Goal: Contribute content: Add original content to the website for others to see

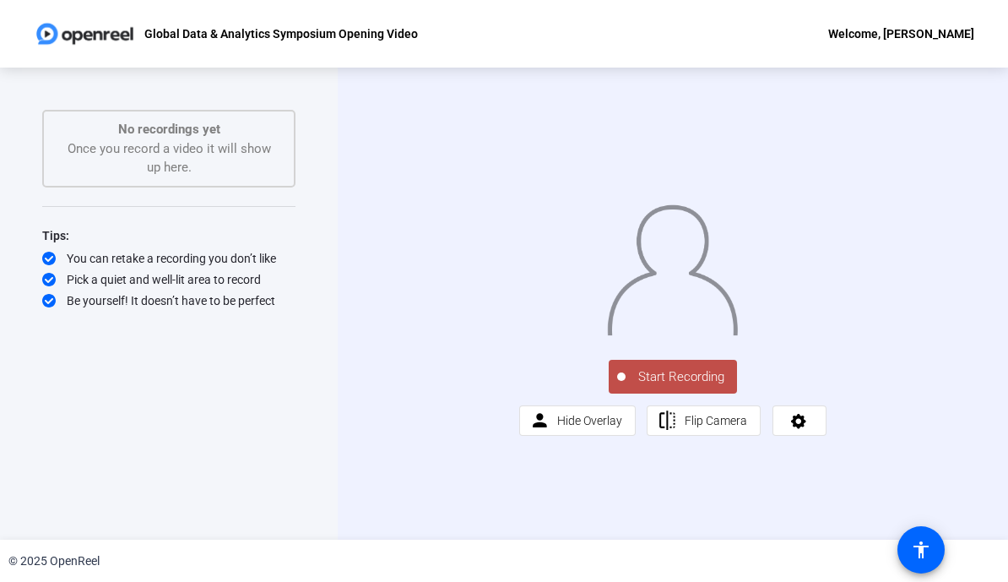
click at [827, 261] on div at bounding box center [672, 257] width 307 height 173
click at [800, 429] on icon at bounding box center [798, 420] width 19 height 17
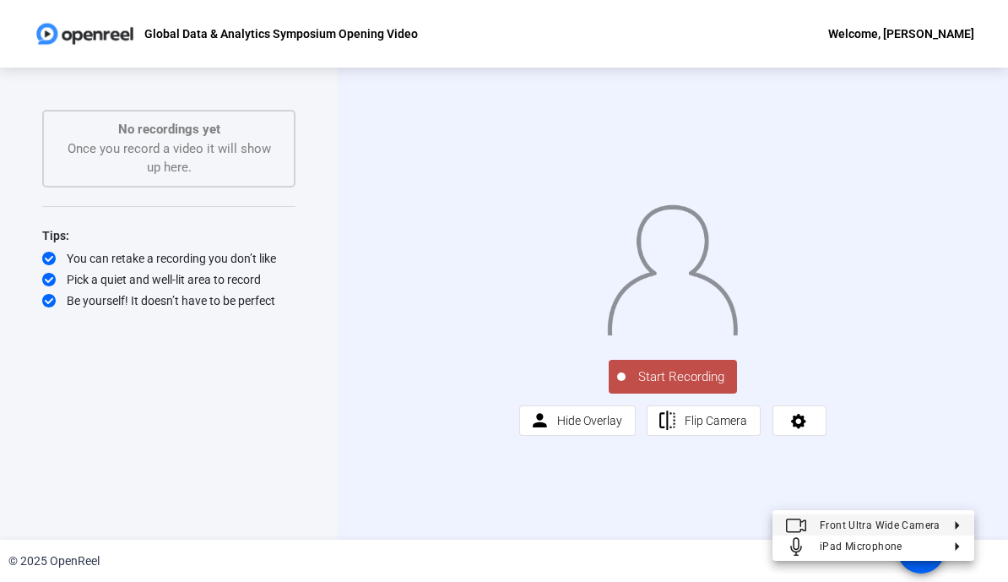
click at [903, 524] on span "Front Ultra Wide Camera" at bounding box center [880, 524] width 121 height 12
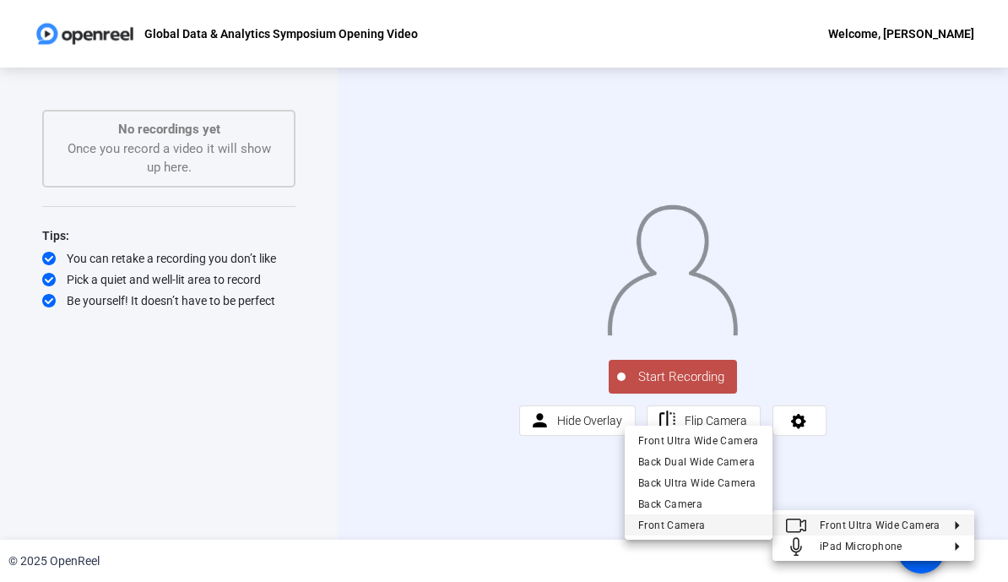
click at [723, 523] on div "Front Camera" at bounding box center [698, 524] width 121 height 20
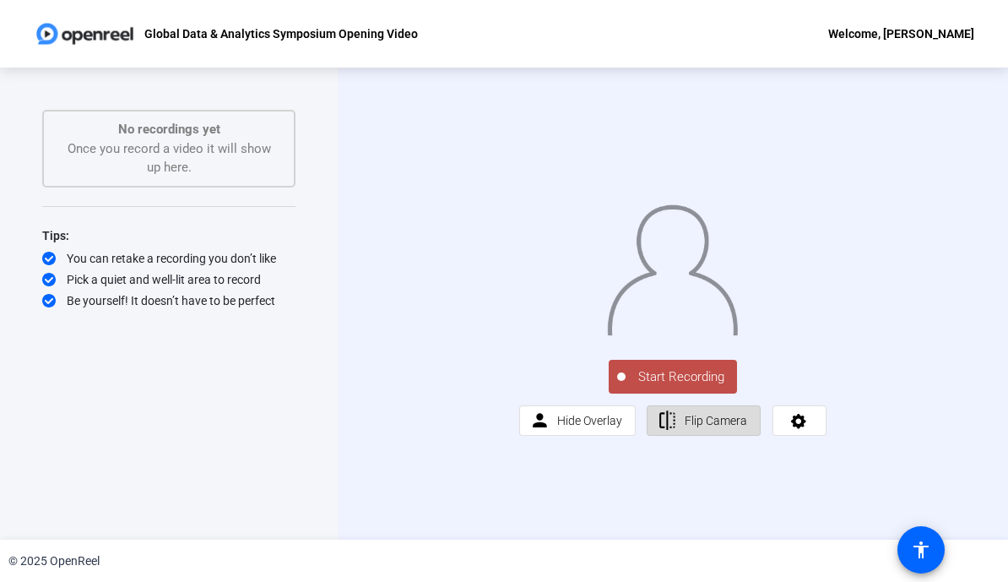
click at [715, 427] on span "Flip Camera" at bounding box center [716, 421] width 62 height 14
click at [714, 427] on span "Flip Camera" at bounding box center [716, 421] width 62 height 14
click at [593, 427] on span "Hide Overlay" at bounding box center [589, 421] width 65 height 14
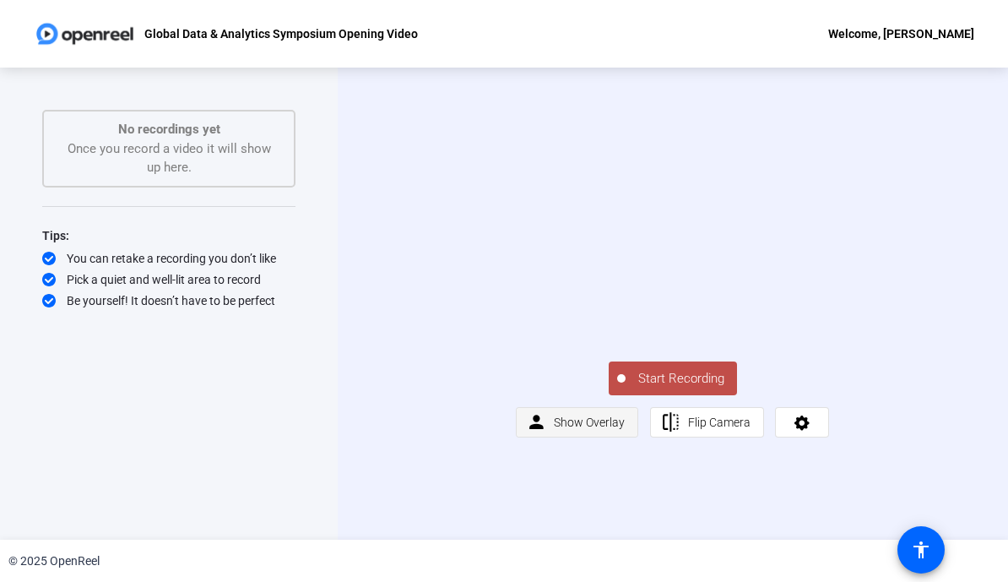
click at [599, 429] on span "Show Overlay" at bounding box center [589, 422] width 71 height 14
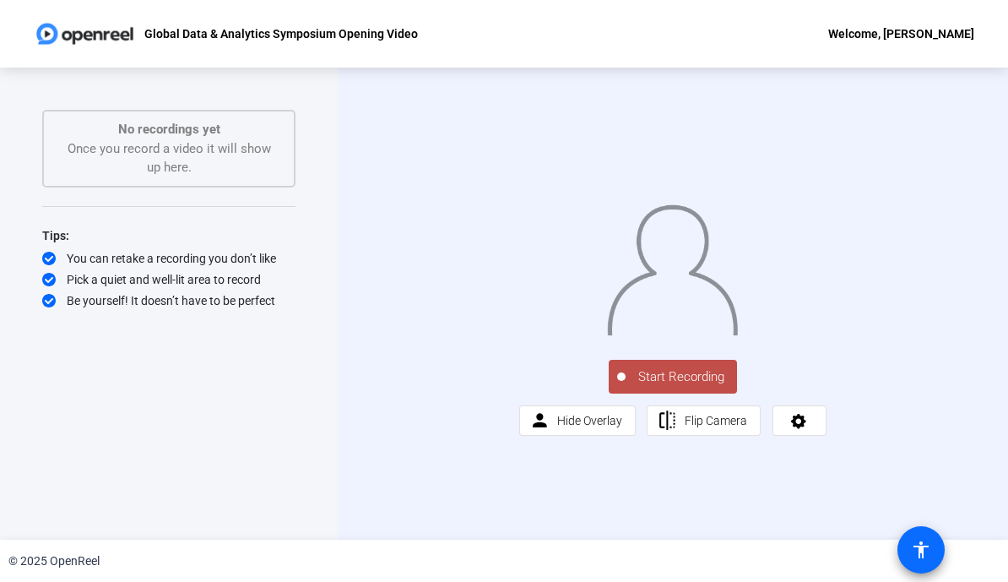
click at [927, 542] on mat-icon "accessibility" at bounding box center [921, 550] width 20 height 20
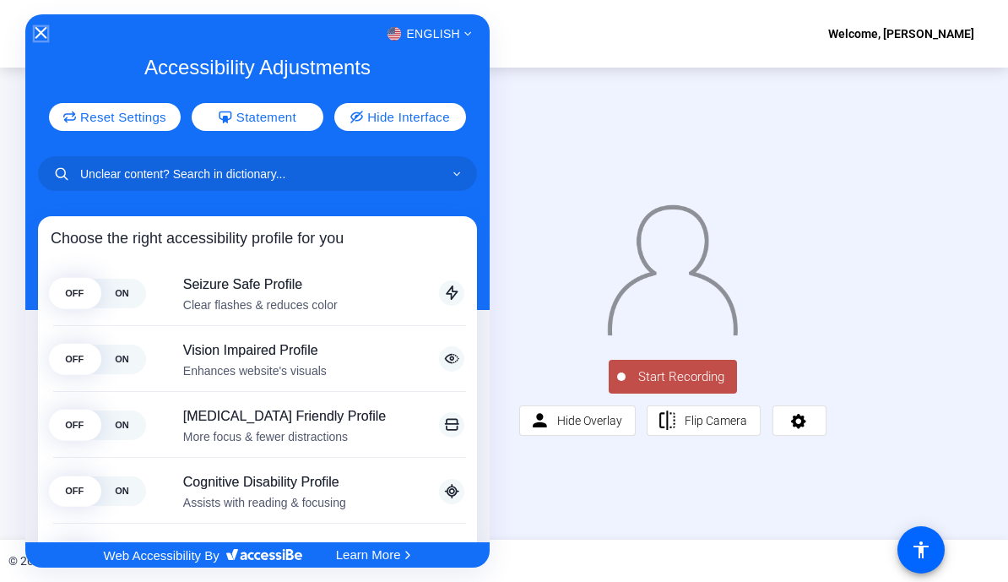
click at [40, 28] on icon "Close Accessibility Interface" at bounding box center [41, 33] width 12 height 12
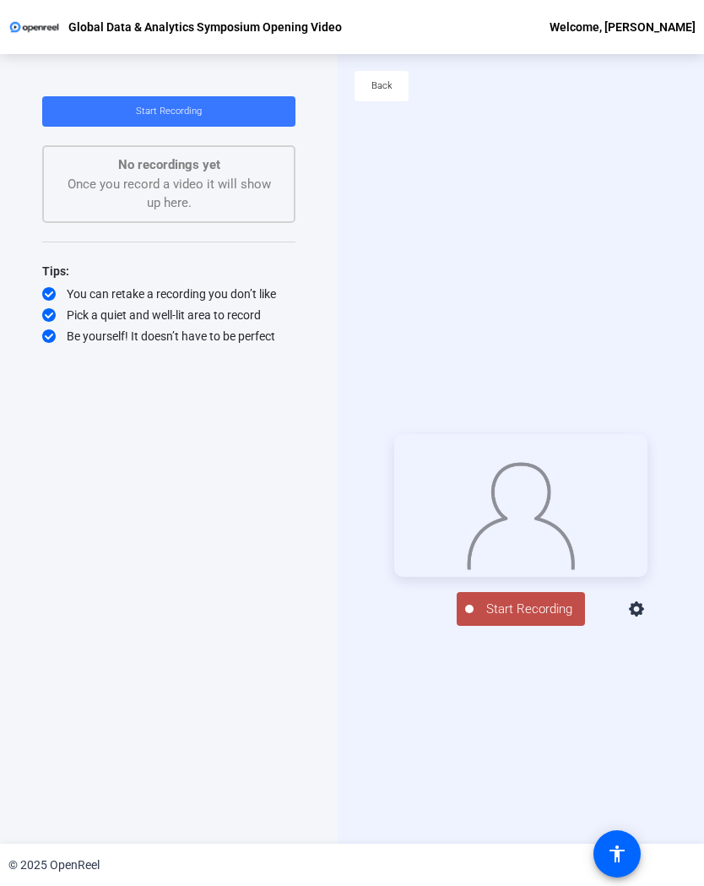
click at [532, 581] on span "Start Recording" at bounding box center [529, 608] width 111 height 19
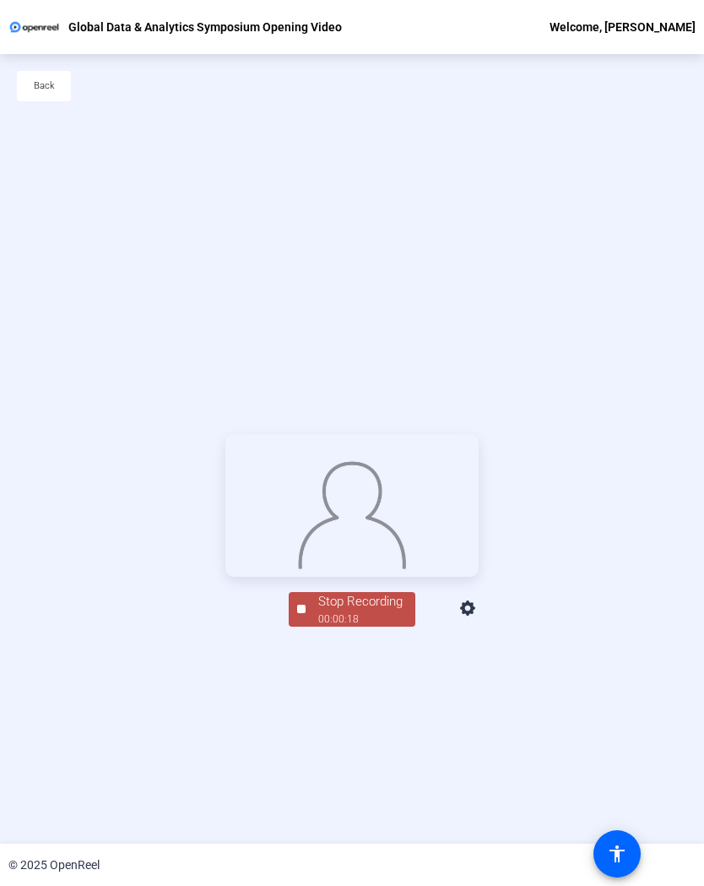
click at [361, 581] on div "Stop Recording" at bounding box center [360, 601] width 84 height 19
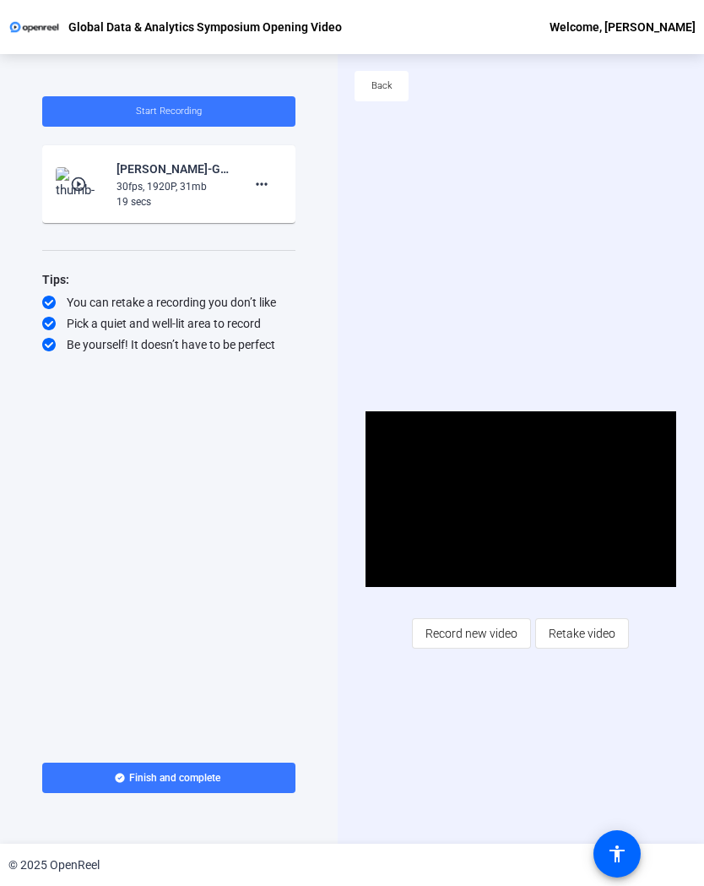
click at [573, 581] on span "Retake video" at bounding box center [582, 633] width 67 height 32
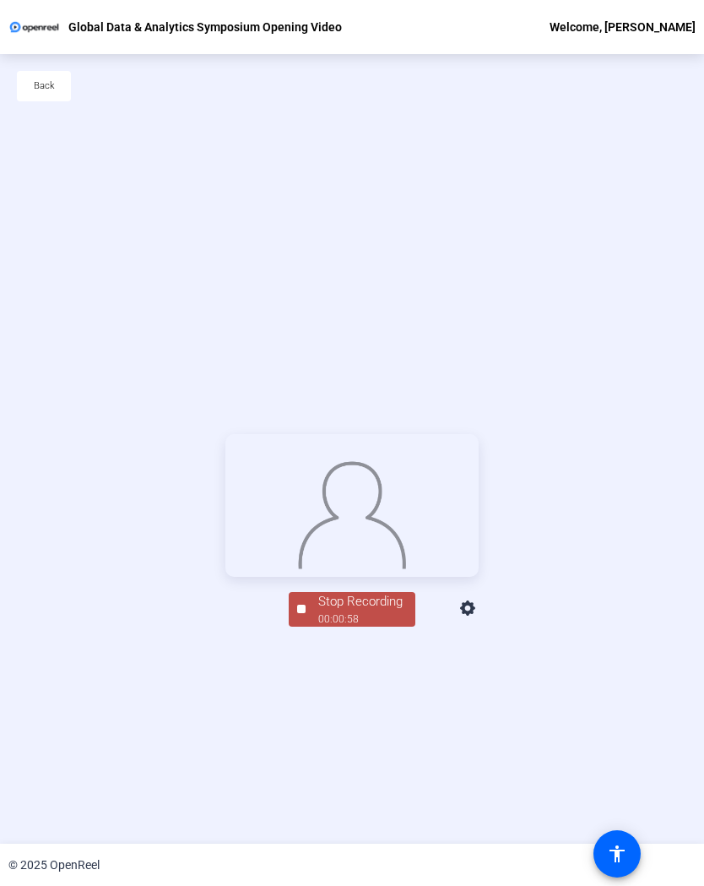
click at [1, 111] on div "Back" at bounding box center [352, 94] width 704 height 81
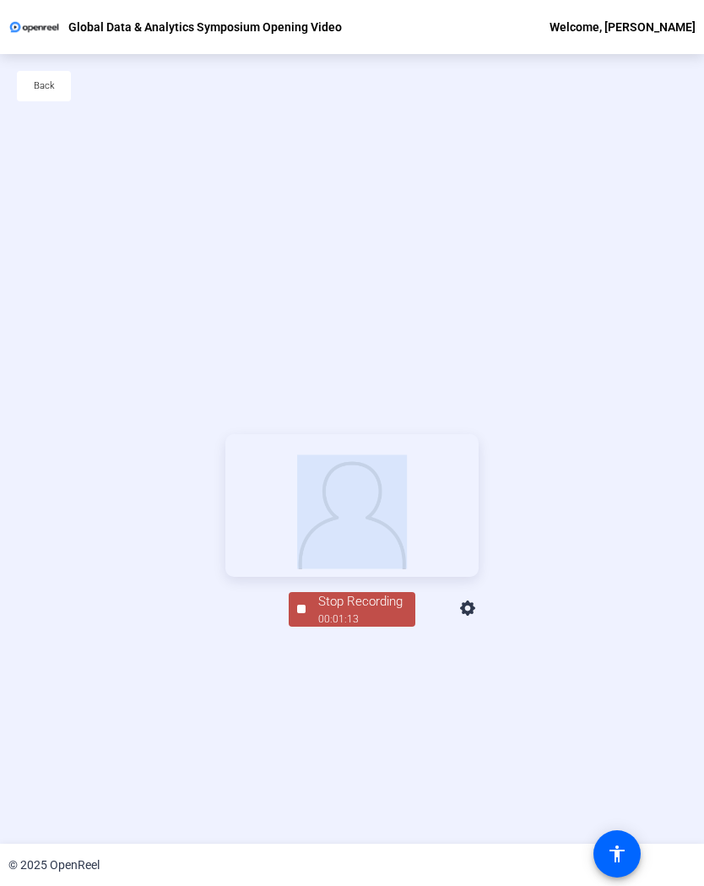
click at [388, 581] on div "00:01:13" at bounding box center [360, 618] width 84 height 15
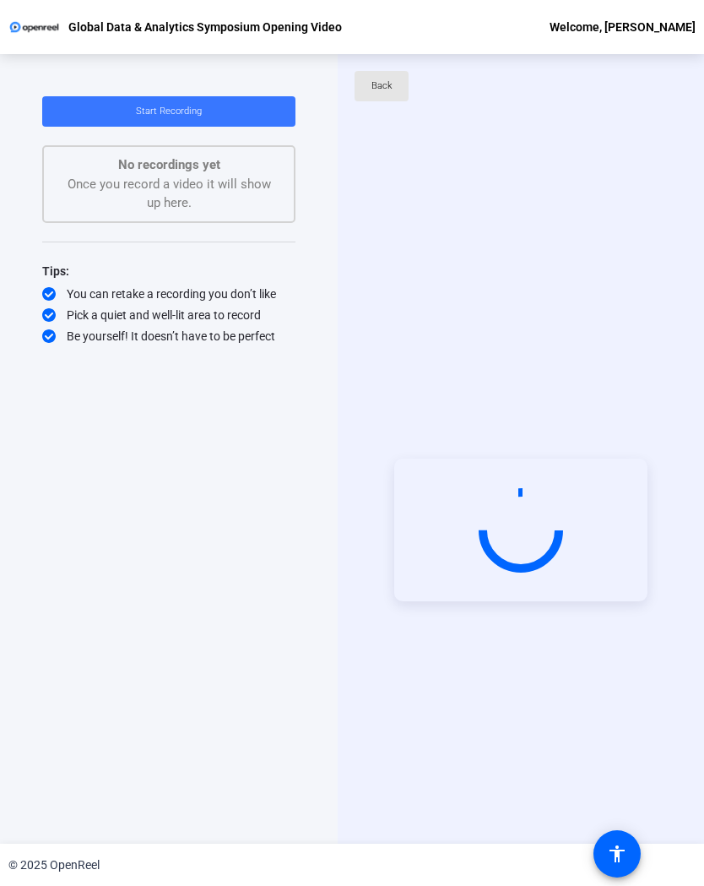
click at [384, 91] on span "Back" at bounding box center [381, 85] width 21 height 25
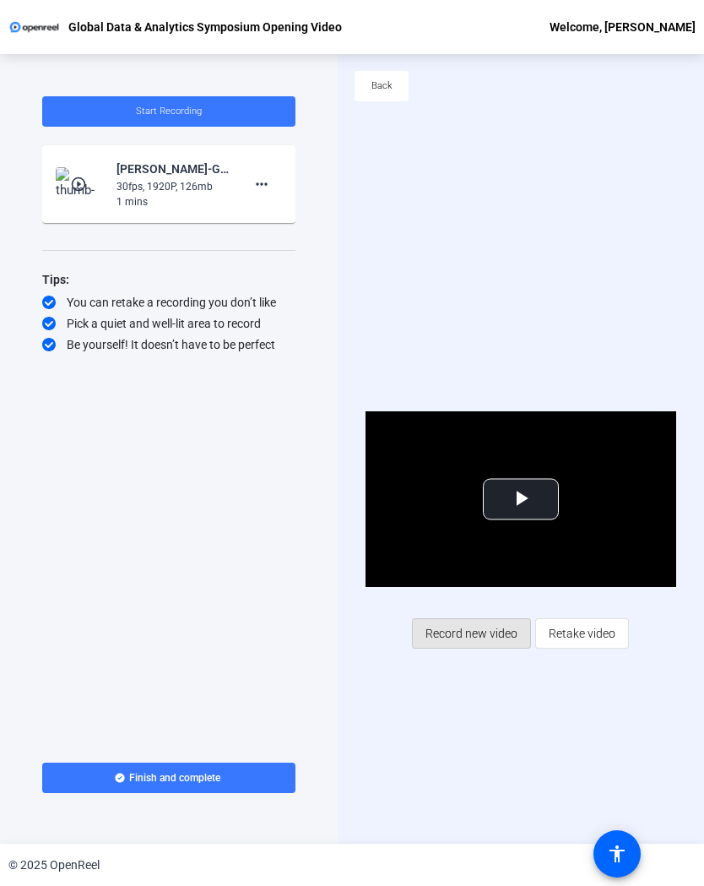
click at [485, 581] on span "Record new video" at bounding box center [472, 633] width 92 height 32
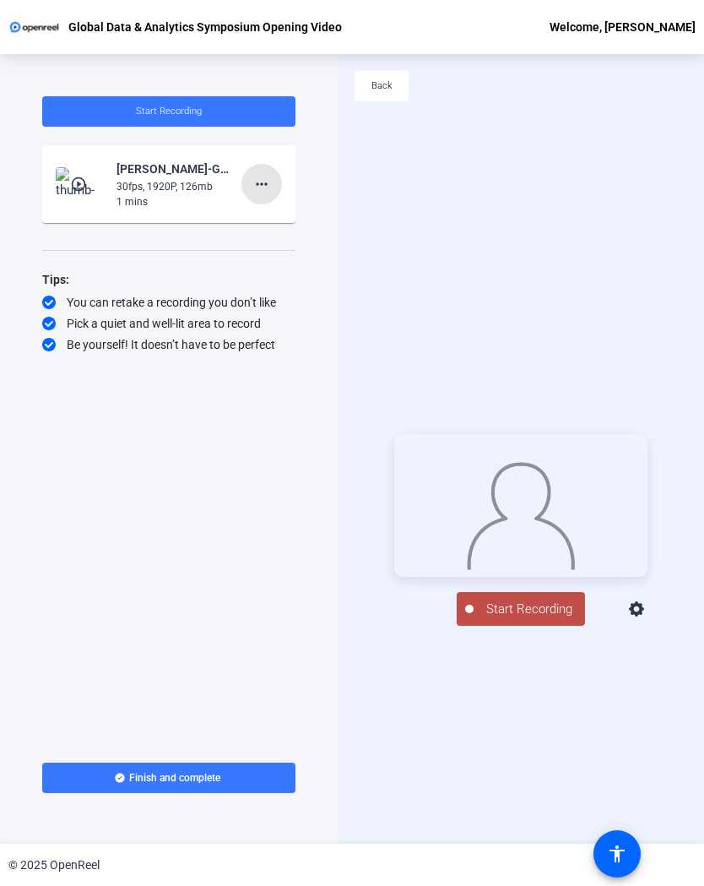
click at [268, 183] on mat-icon "more_horiz" at bounding box center [262, 184] width 20 height 20
click at [310, 220] on span "Delete clip" at bounding box center [289, 219] width 68 height 20
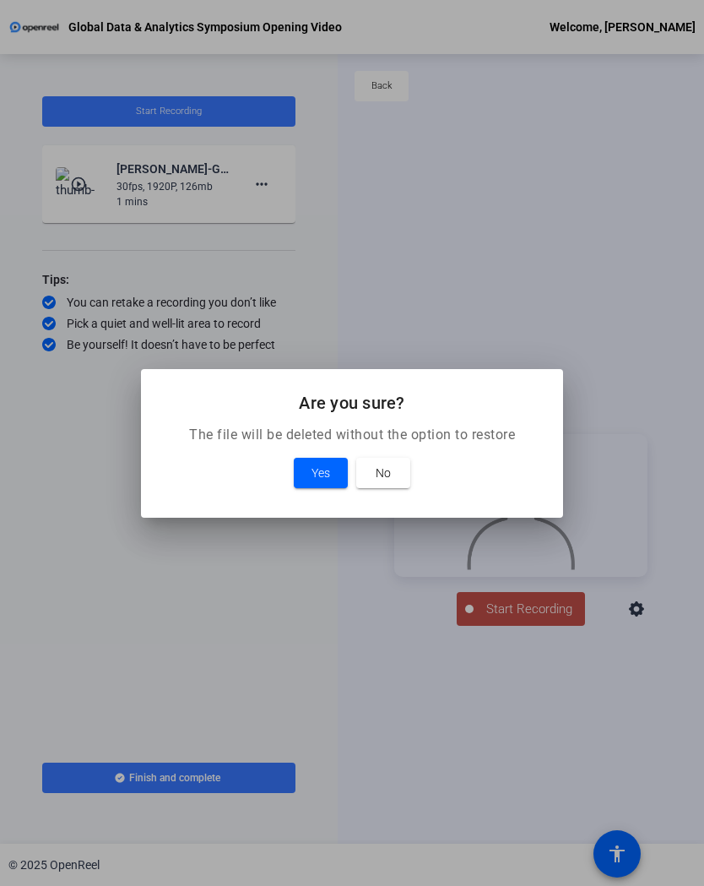
click at [328, 467] on span "Yes" at bounding box center [321, 473] width 19 height 20
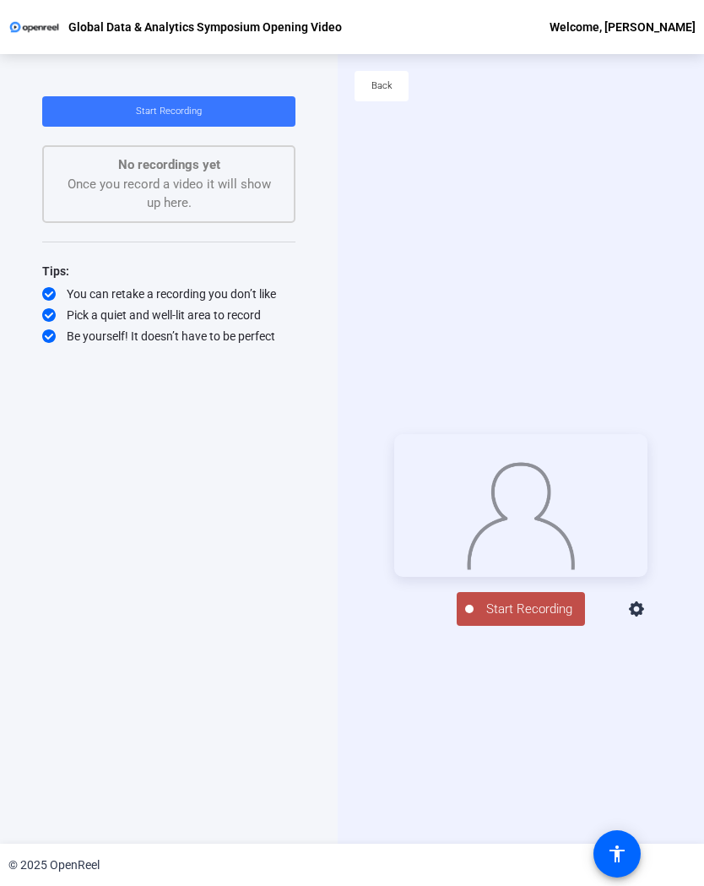
click at [561, 581] on span "Start Recording" at bounding box center [529, 608] width 111 height 19
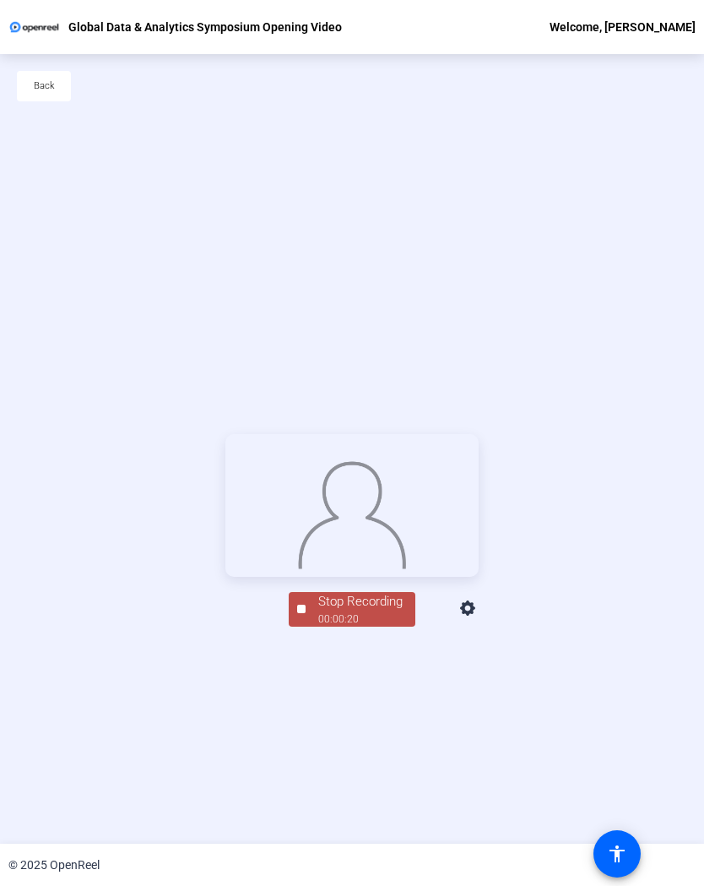
click at [376, 581] on div "Stop Recording" at bounding box center [360, 601] width 84 height 19
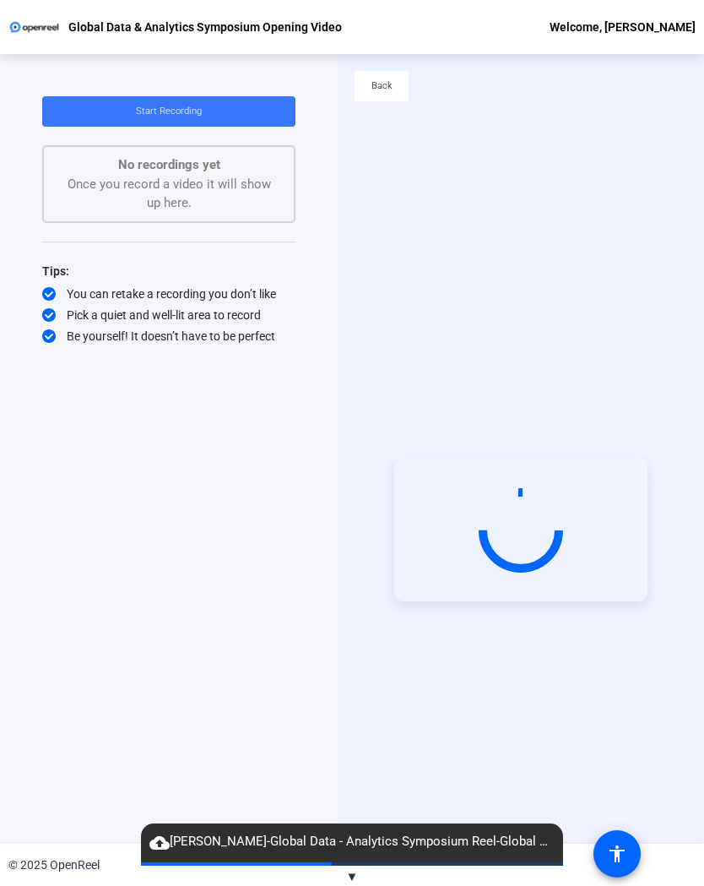
click at [393, 86] on span at bounding box center [382, 86] width 54 height 41
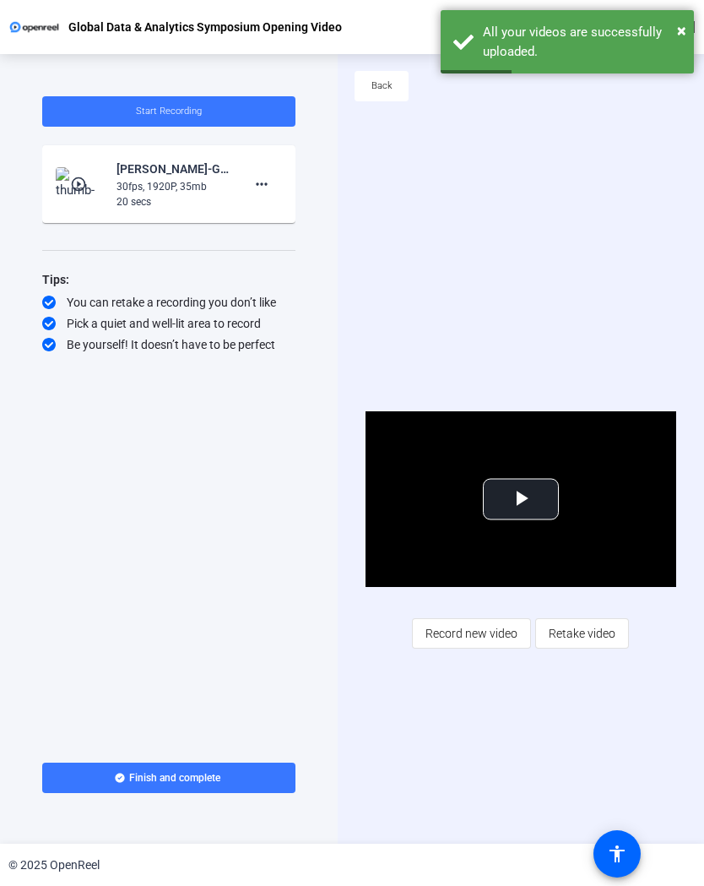
click at [266, 189] on mat-icon "more_horiz" at bounding box center [262, 184] width 20 height 20
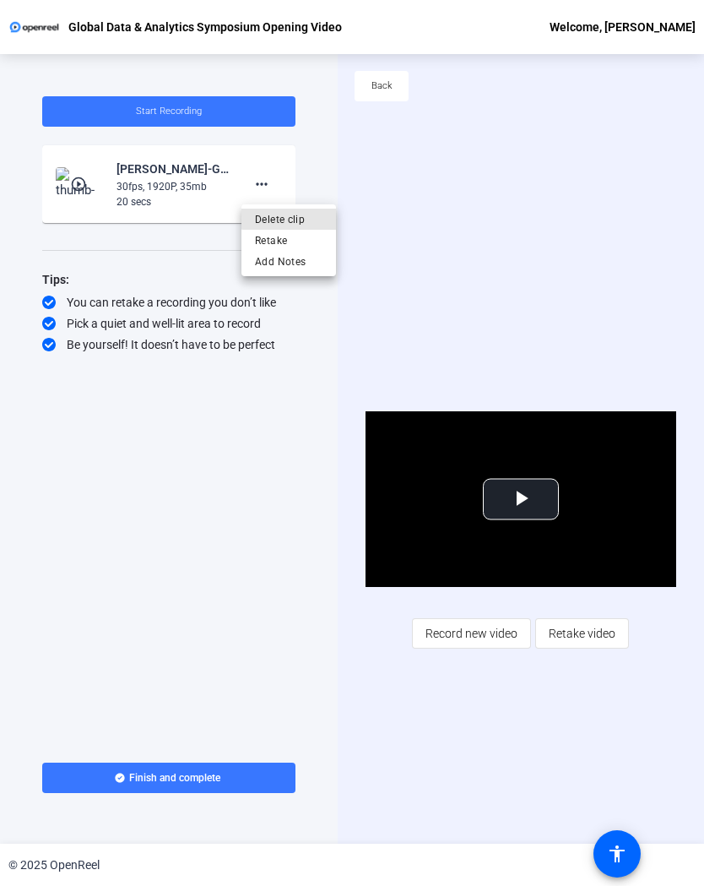
click at [300, 215] on span "Delete clip" at bounding box center [289, 219] width 68 height 20
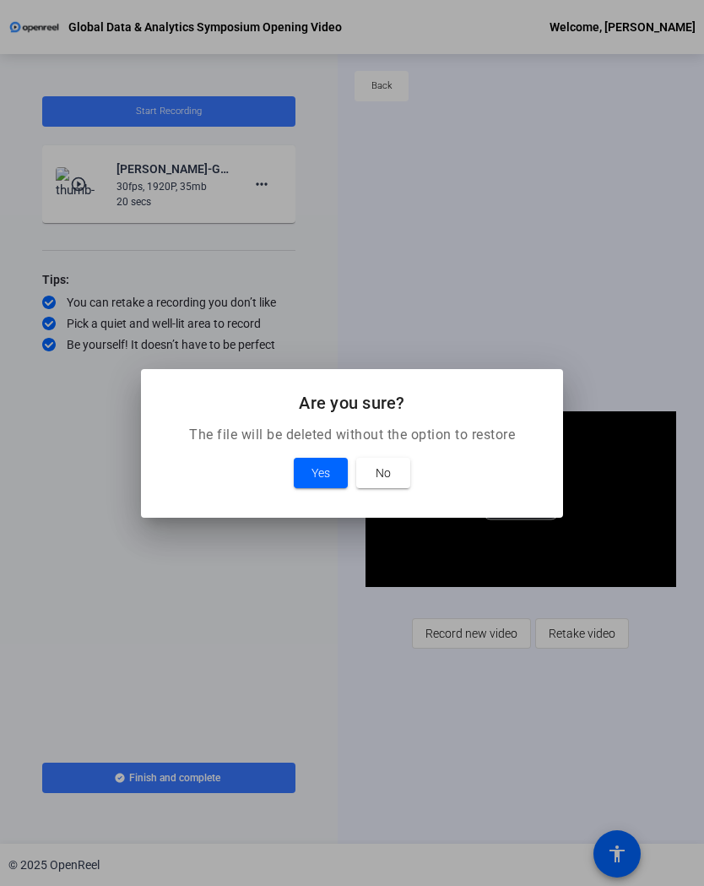
click at [331, 467] on span at bounding box center [321, 473] width 54 height 41
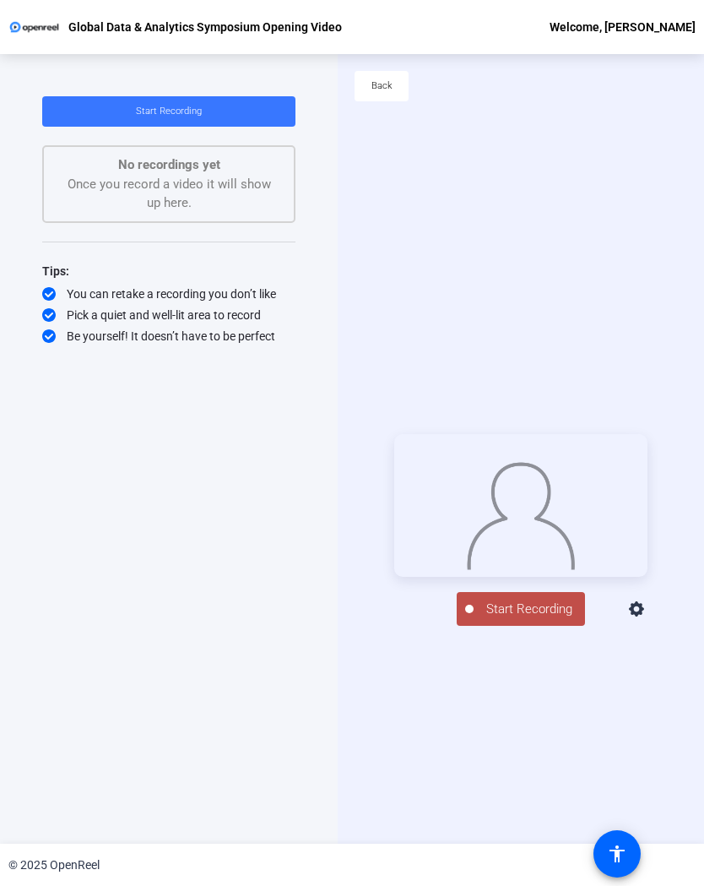
click at [551, 581] on span "Start Recording" at bounding box center [529, 608] width 111 height 19
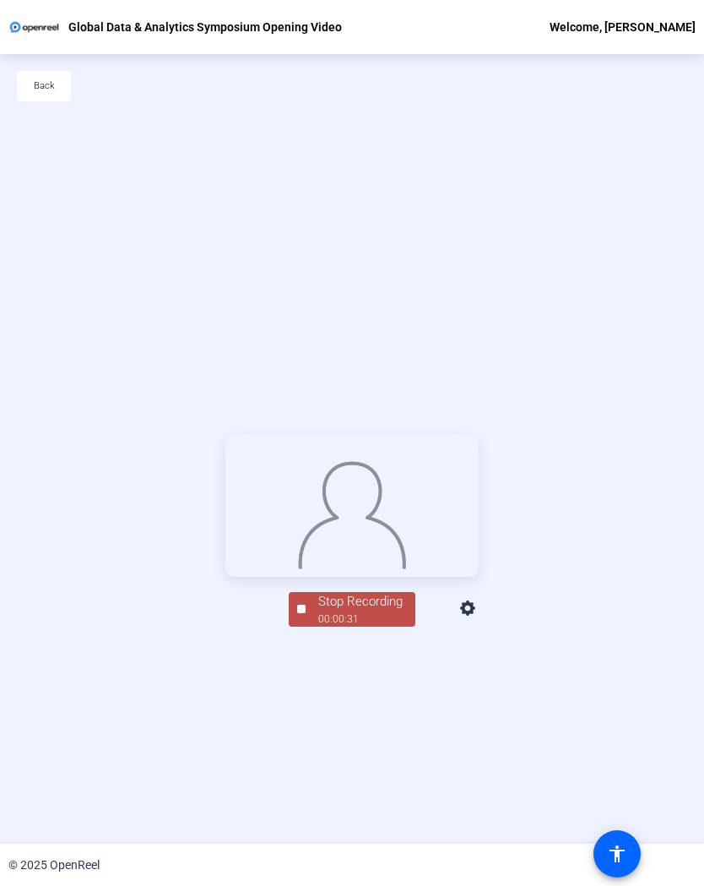
click at [366, 581] on div "Stop Recording" at bounding box center [360, 601] width 84 height 19
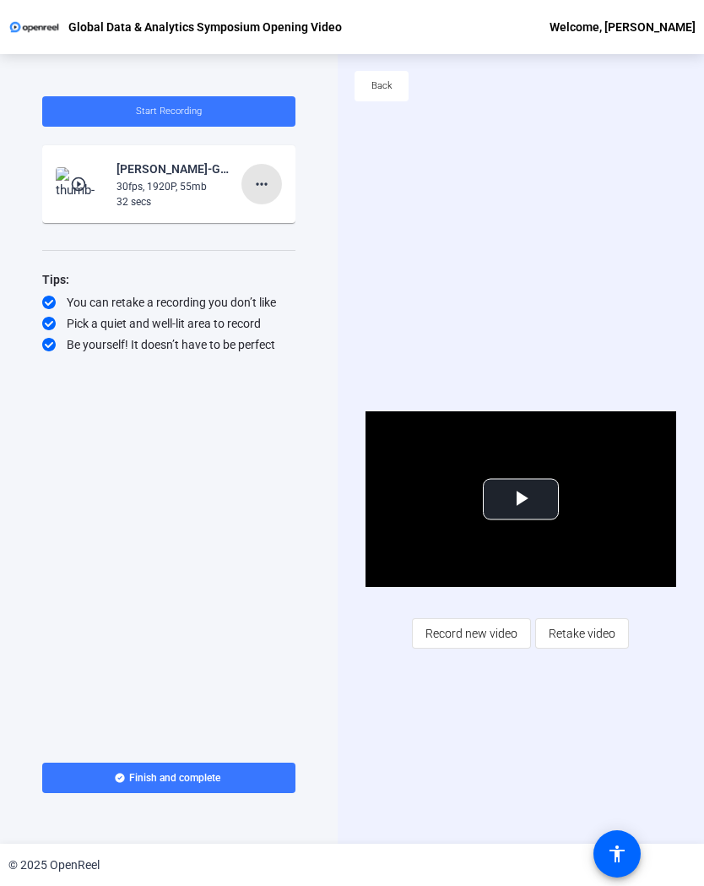
click at [257, 181] on mat-icon "more_horiz" at bounding box center [262, 184] width 20 height 20
click at [312, 225] on span "Delete clip" at bounding box center [289, 219] width 68 height 20
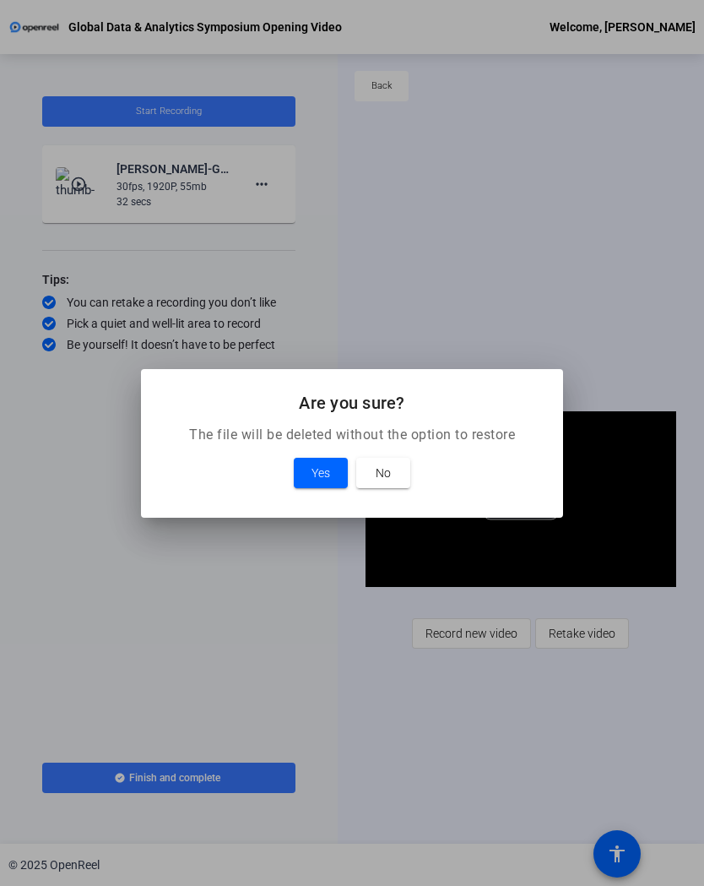
click at [321, 470] on span "Yes" at bounding box center [321, 473] width 19 height 20
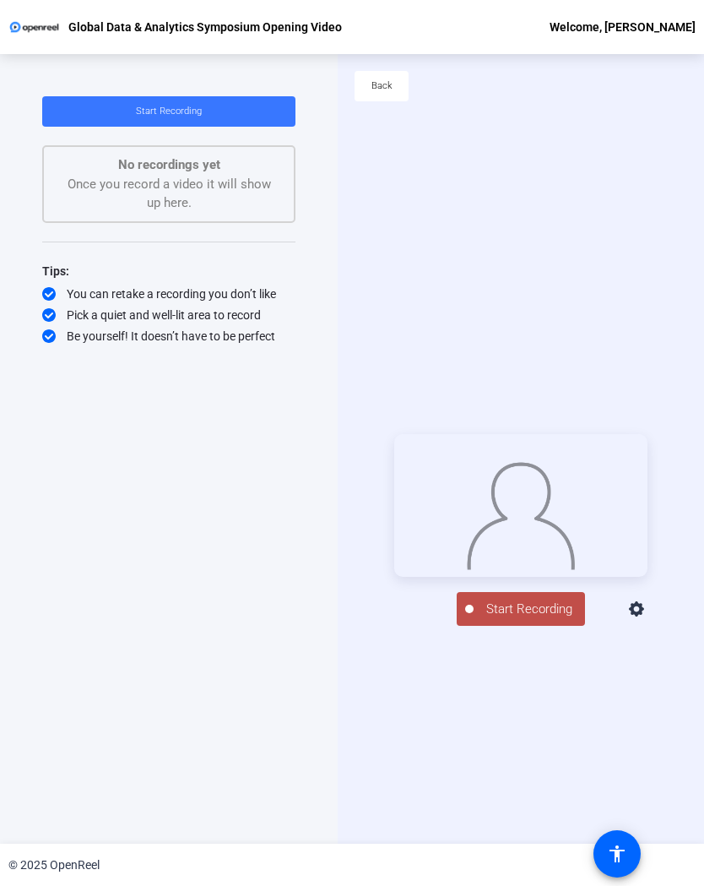
click at [547, 581] on span "Start Recording" at bounding box center [529, 608] width 111 height 19
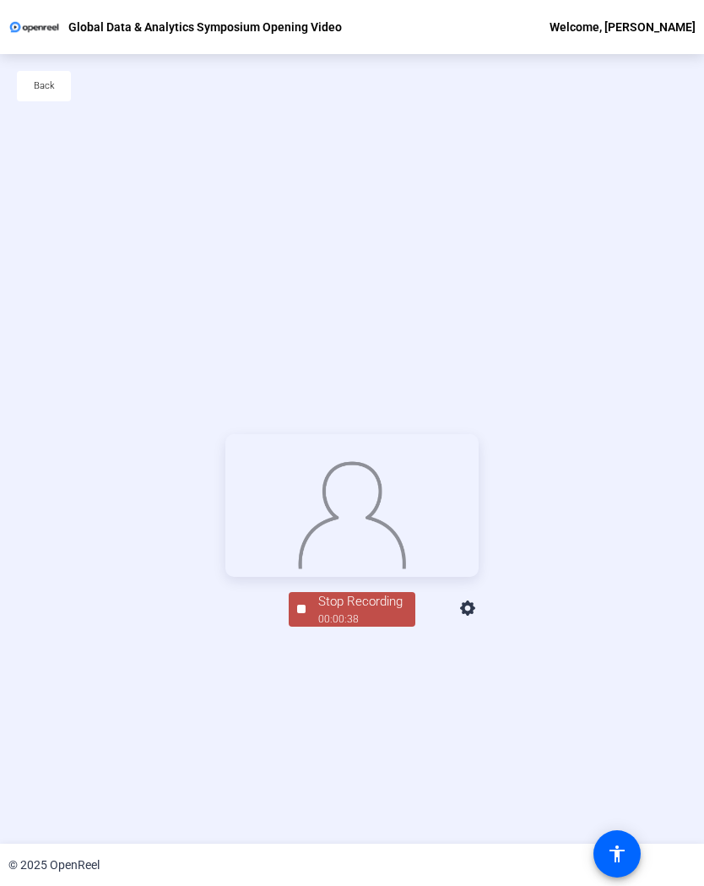
click at [371, 581] on div "Stop Recording" at bounding box center [360, 601] width 84 height 19
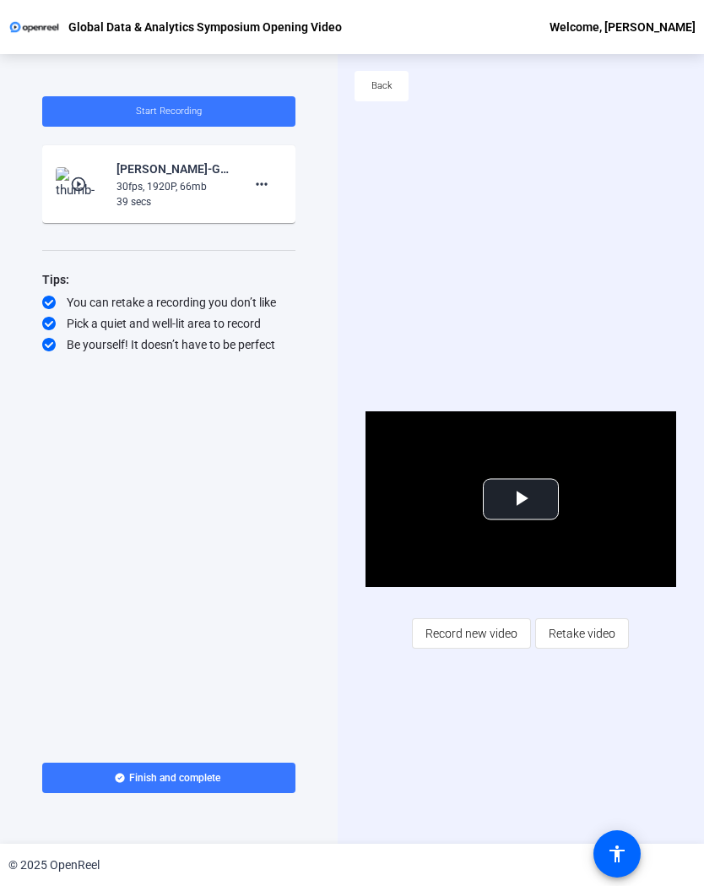
click at [485, 581] on span "Record new video" at bounding box center [472, 633] width 92 height 32
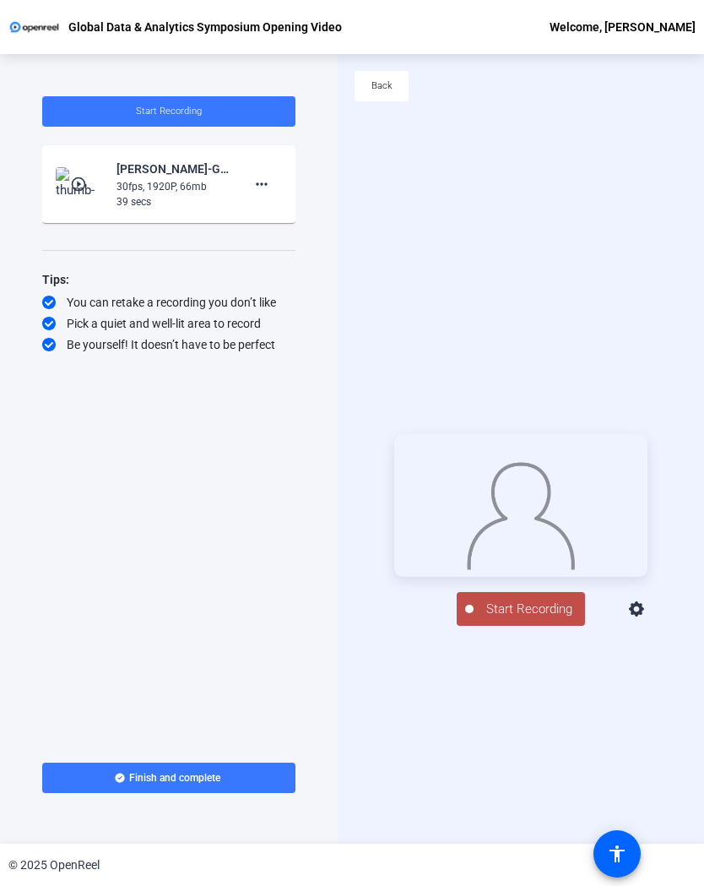
click at [546, 581] on button "Start Recording" at bounding box center [521, 609] width 128 height 34
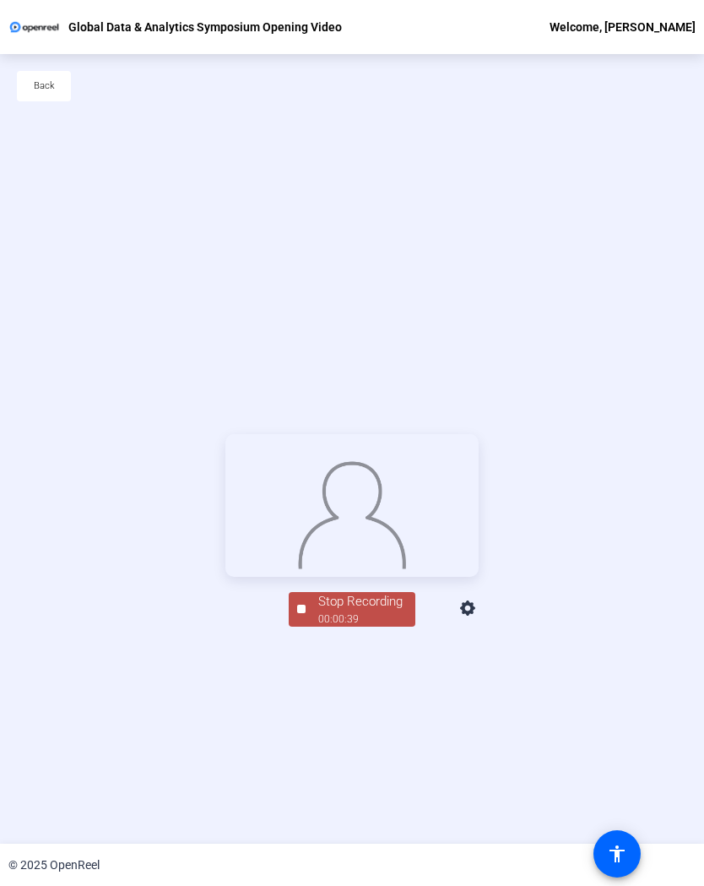
click at [368, 581] on div "00:00:39" at bounding box center [360, 618] width 84 height 15
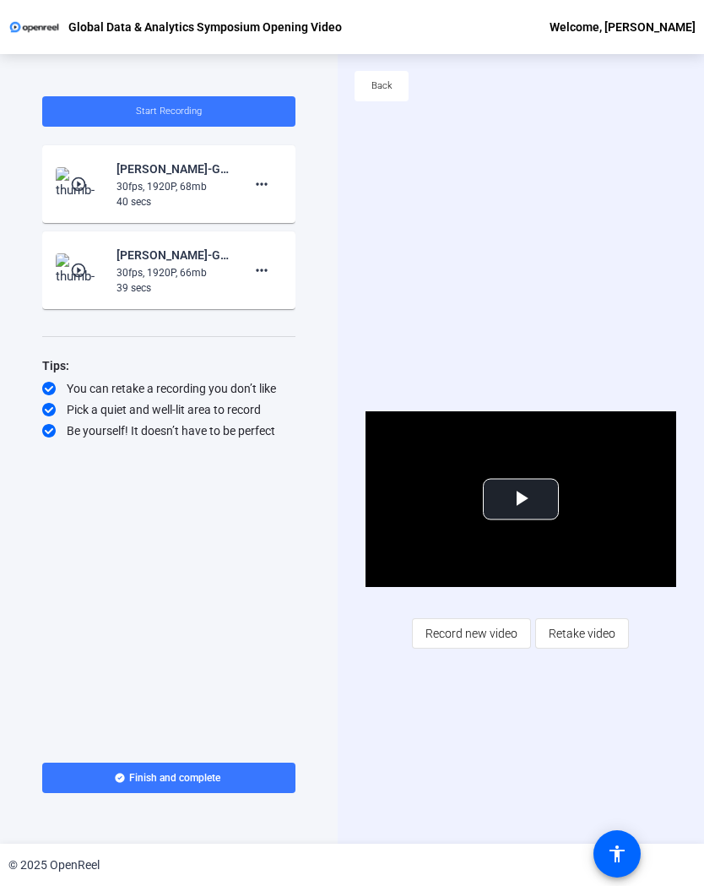
click at [208, 166] on div "[PERSON_NAME]-Global Data - Analytics Symposium Reel-Global Data - Analytics Sy…" at bounding box center [173, 169] width 113 height 20
click at [201, 181] on div "30fps, 1920P, 68mb" at bounding box center [173, 186] width 113 height 15
click at [253, 189] on mat-icon "more_horiz" at bounding box center [262, 184] width 20 height 20
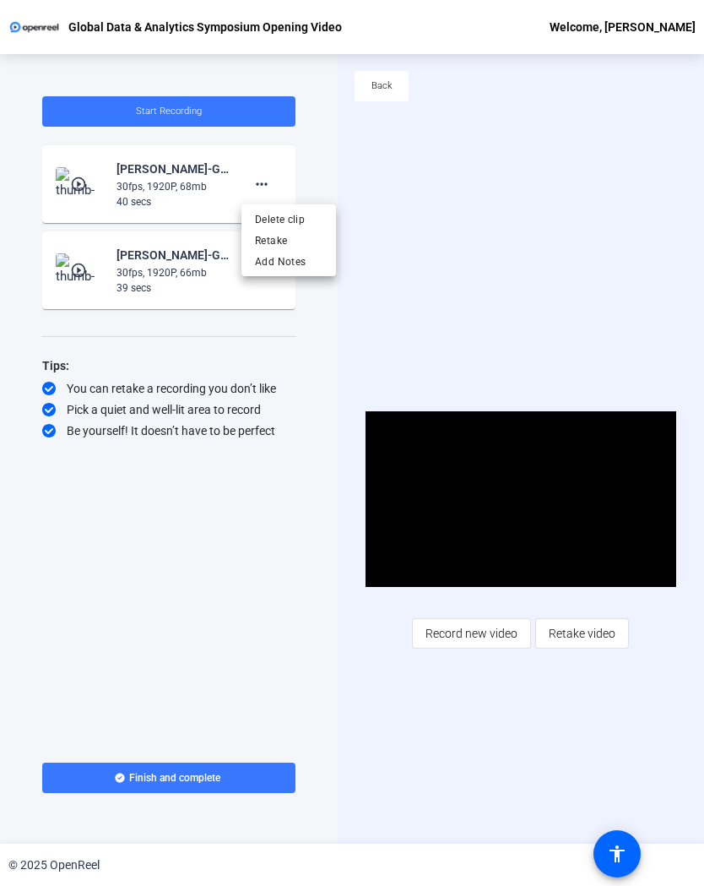
click at [281, 219] on span "Delete clip" at bounding box center [289, 219] width 68 height 20
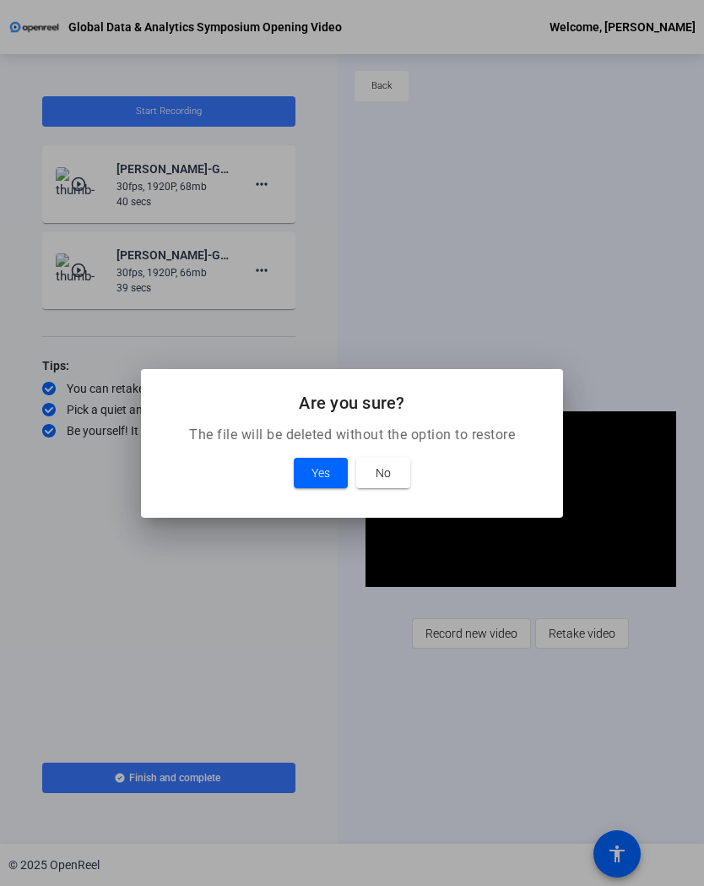
click at [322, 472] on span "Yes" at bounding box center [321, 473] width 19 height 20
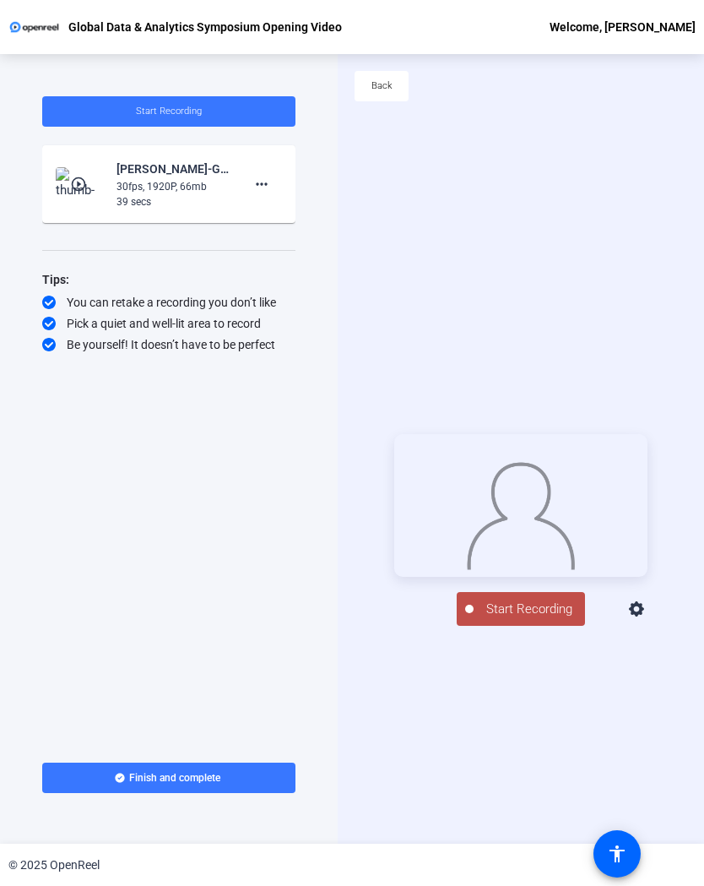
click at [554, 581] on span "Start Recording" at bounding box center [529, 608] width 111 height 19
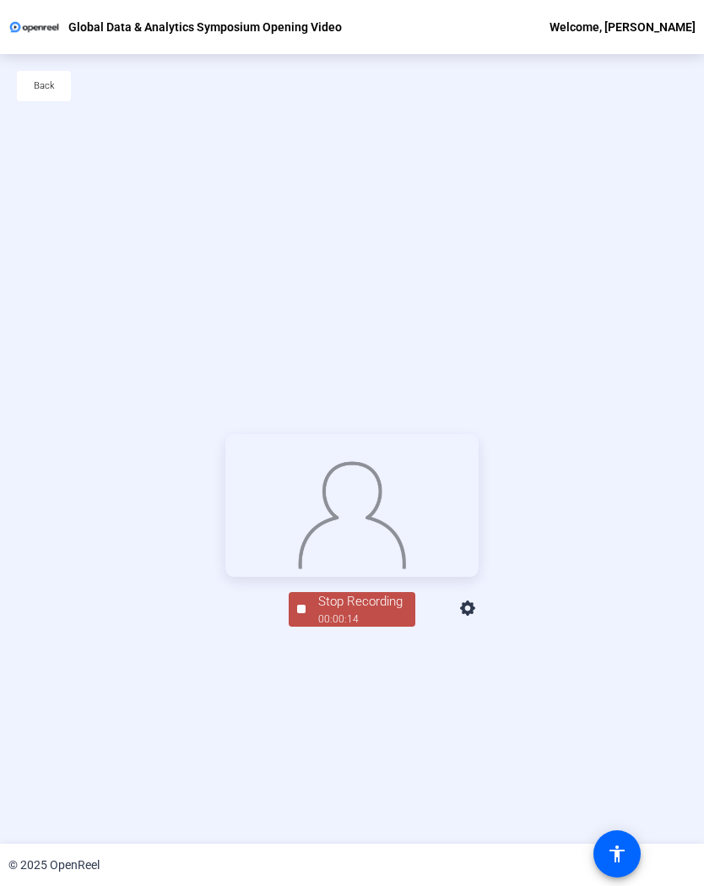
click at [377, 581] on div "Stop Recording" at bounding box center [360, 601] width 84 height 19
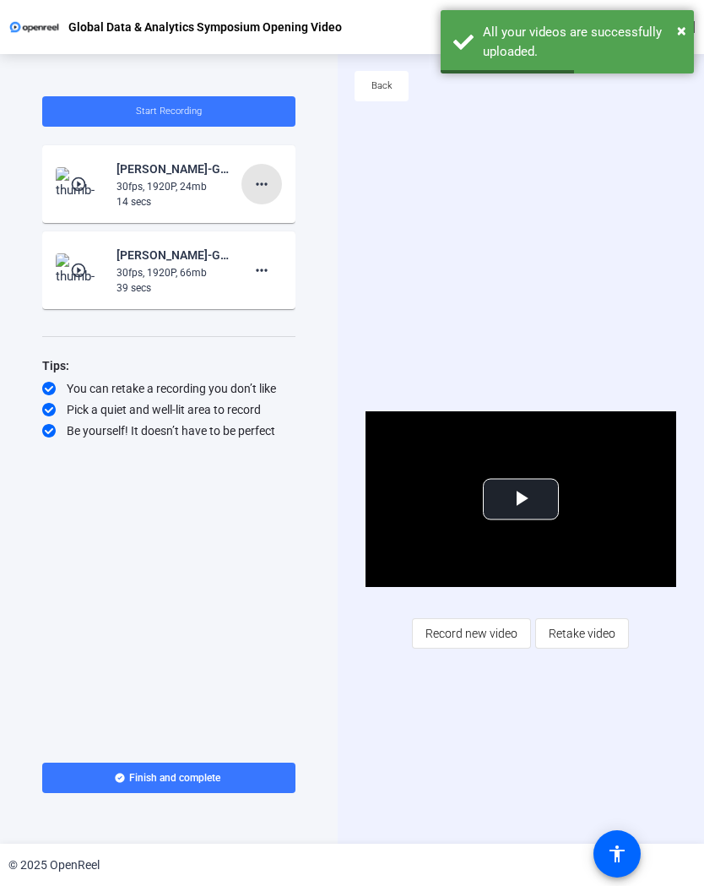
click at [262, 184] on mat-icon "more_horiz" at bounding box center [262, 184] width 20 height 20
click at [308, 214] on span "Delete clip" at bounding box center [289, 219] width 68 height 20
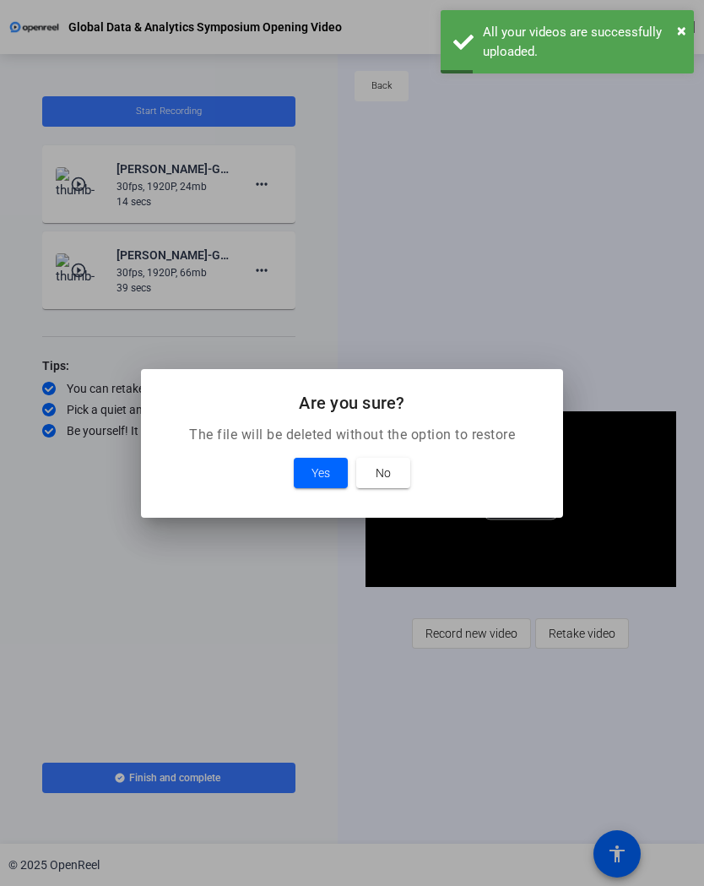
click at [317, 469] on span "Yes" at bounding box center [321, 473] width 19 height 20
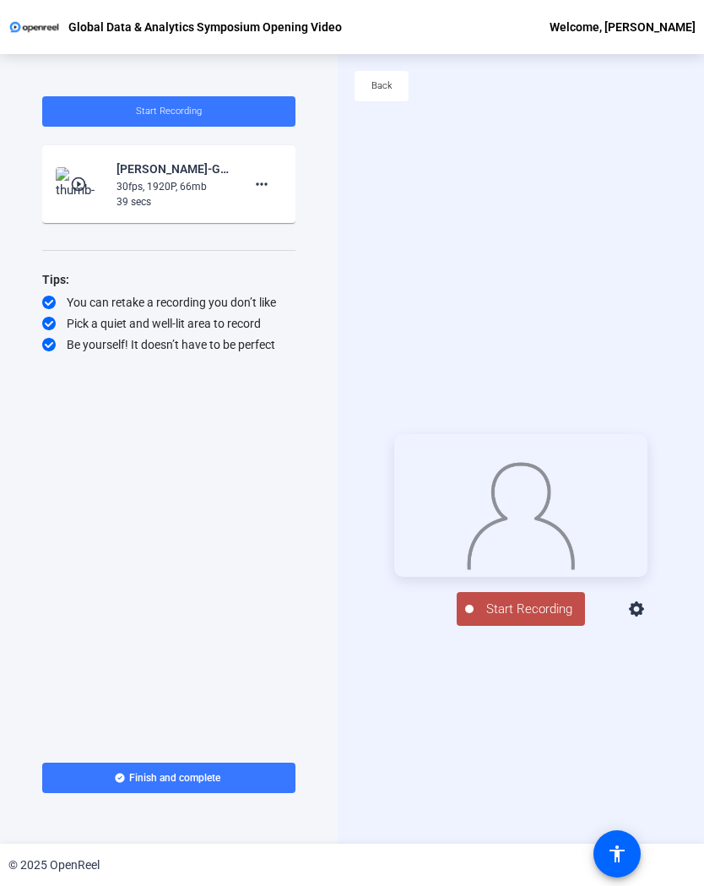
click at [537, 581] on span "Start Recording" at bounding box center [529, 608] width 111 height 19
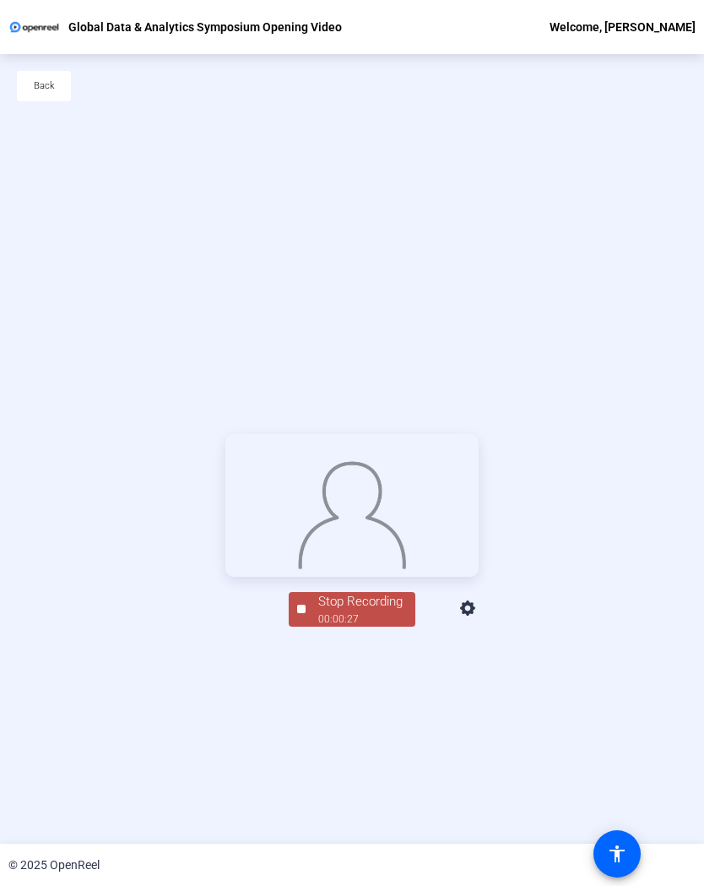
click at [376, 581] on div "Stop Recording" at bounding box center [360, 601] width 84 height 19
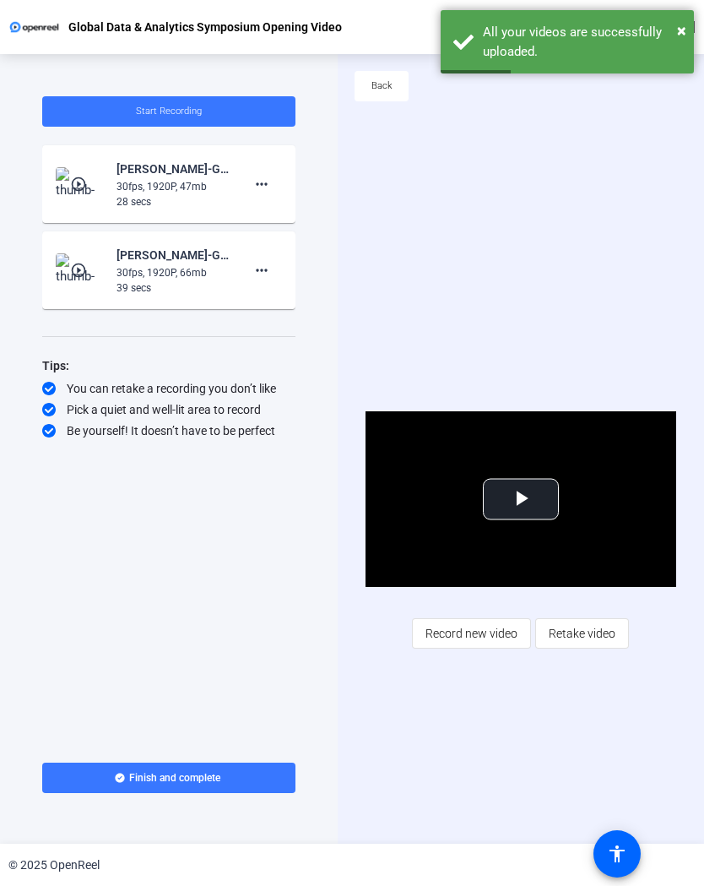
click at [267, 182] on mat-icon "more_horiz" at bounding box center [262, 184] width 20 height 20
click at [310, 217] on span "Delete clip" at bounding box center [289, 219] width 68 height 20
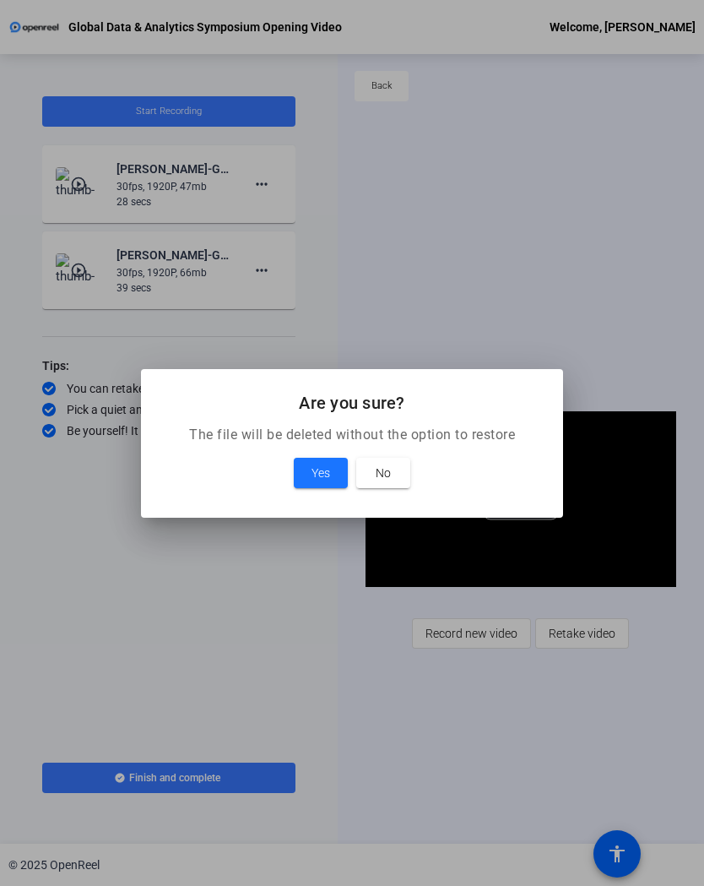
click at [333, 466] on span at bounding box center [321, 473] width 54 height 41
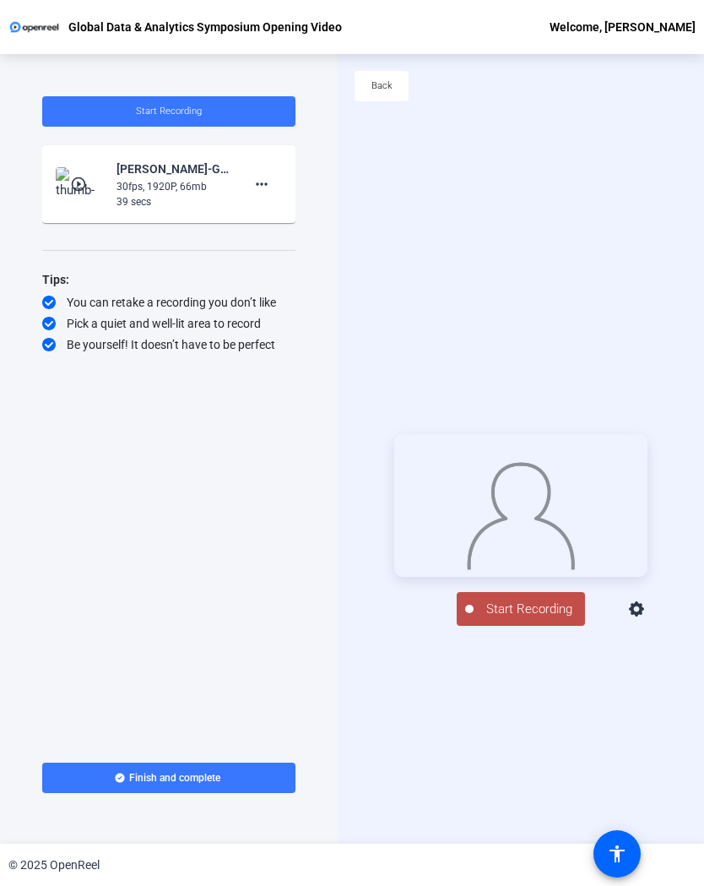
click at [541, 581] on span "Start Recording" at bounding box center [529, 608] width 111 height 19
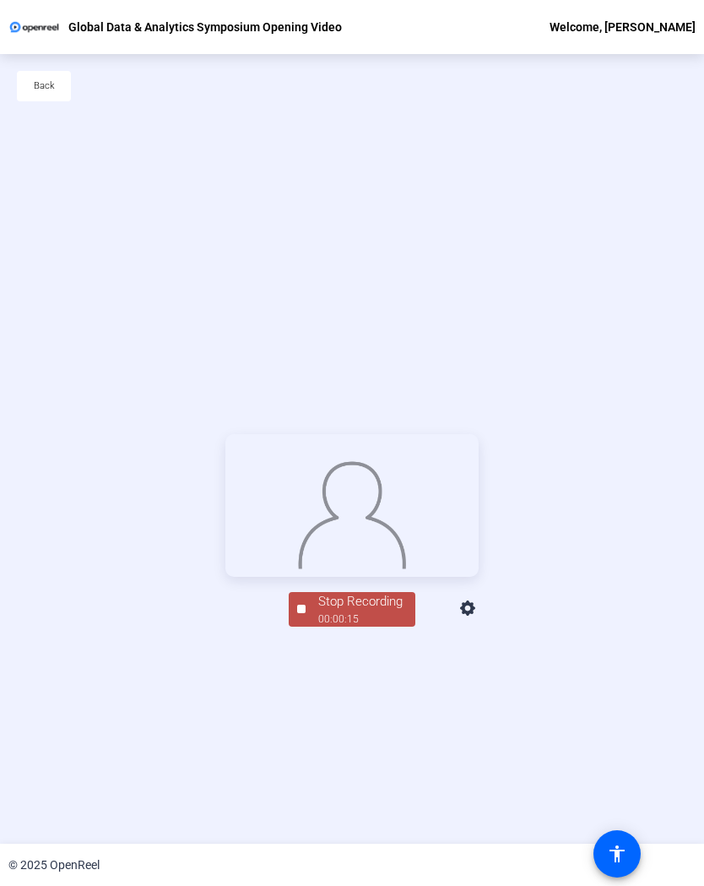
click at [409, 581] on span "Stop Recording 00:00:15" at bounding box center [361, 609] width 110 height 35
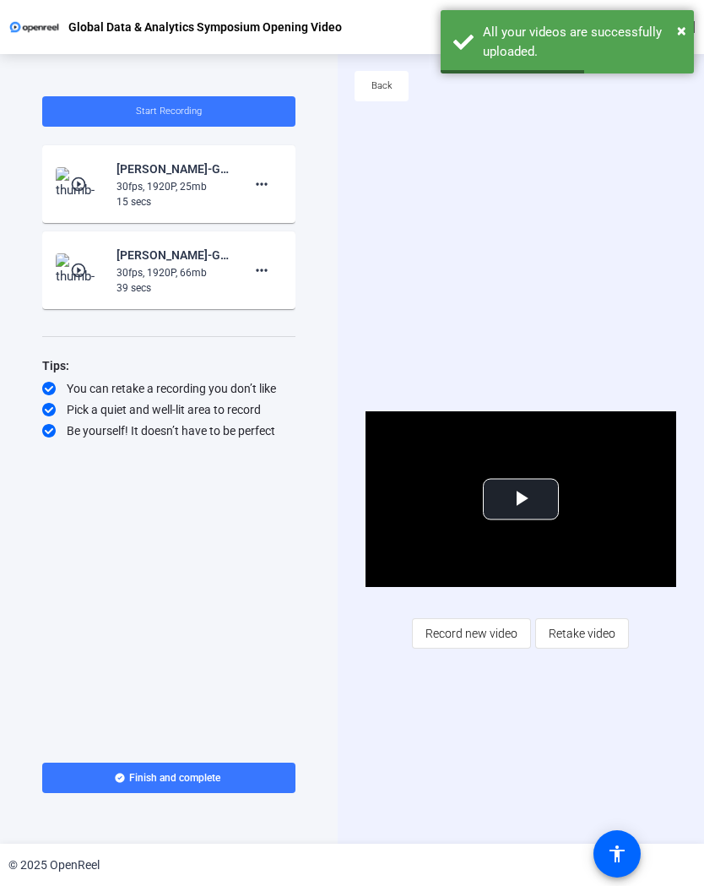
click at [270, 181] on mat-icon "more_horiz" at bounding box center [262, 184] width 20 height 20
click at [305, 220] on span "Delete clip" at bounding box center [289, 219] width 68 height 20
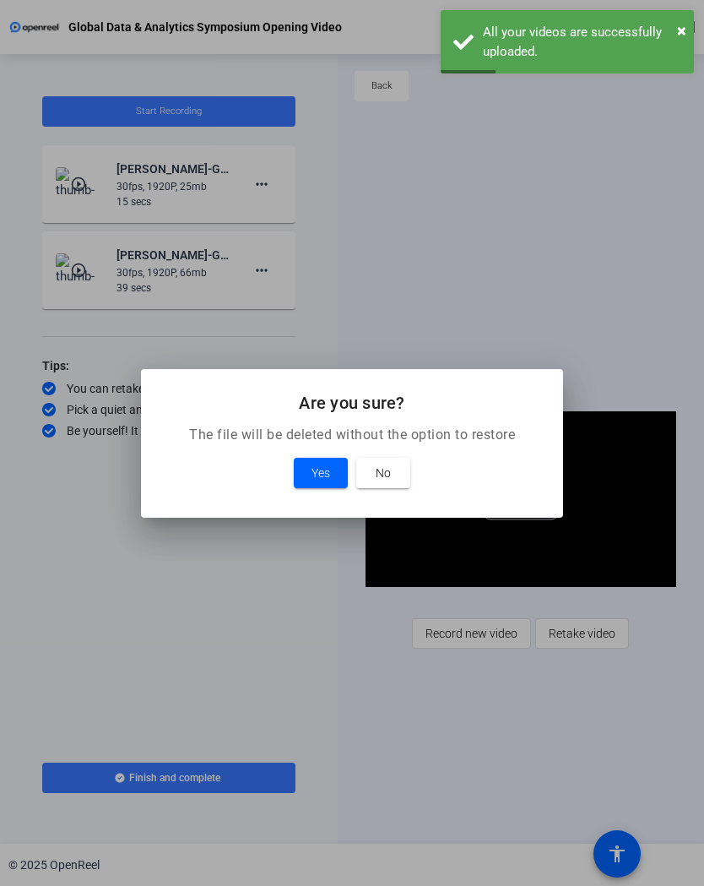
click at [327, 474] on span "Yes" at bounding box center [321, 473] width 19 height 20
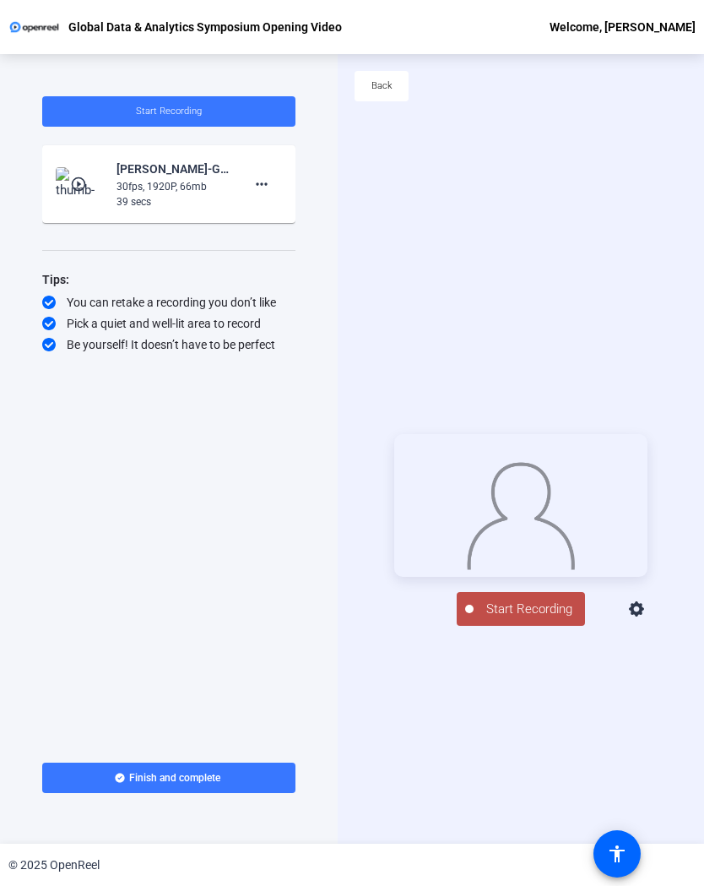
click at [550, 581] on span "Start Recording" at bounding box center [529, 608] width 111 height 19
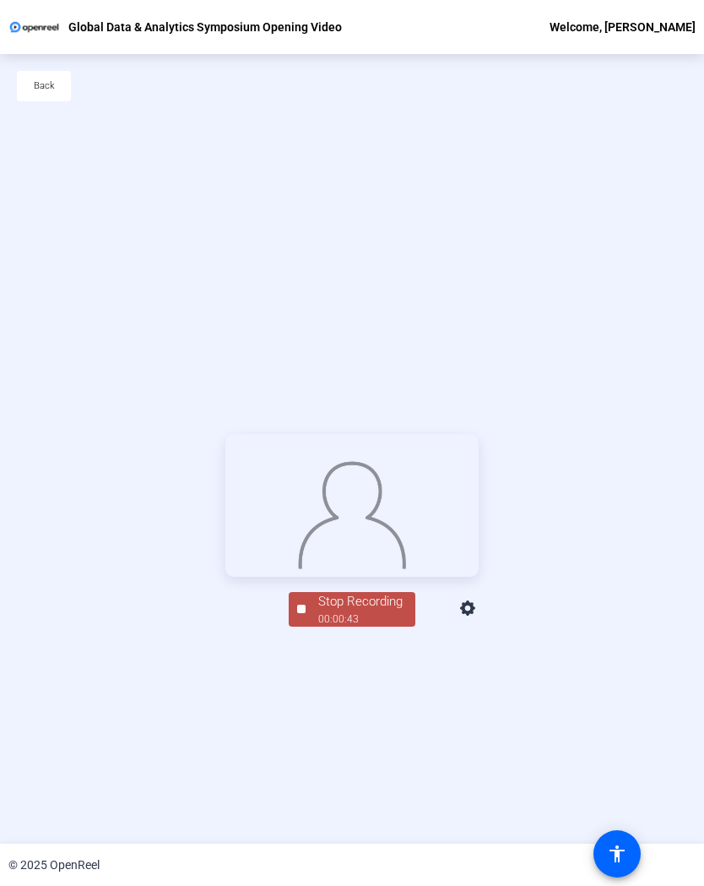
click at [367, 581] on div "Stop Recording" at bounding box center [360, 601] width 84 height 19
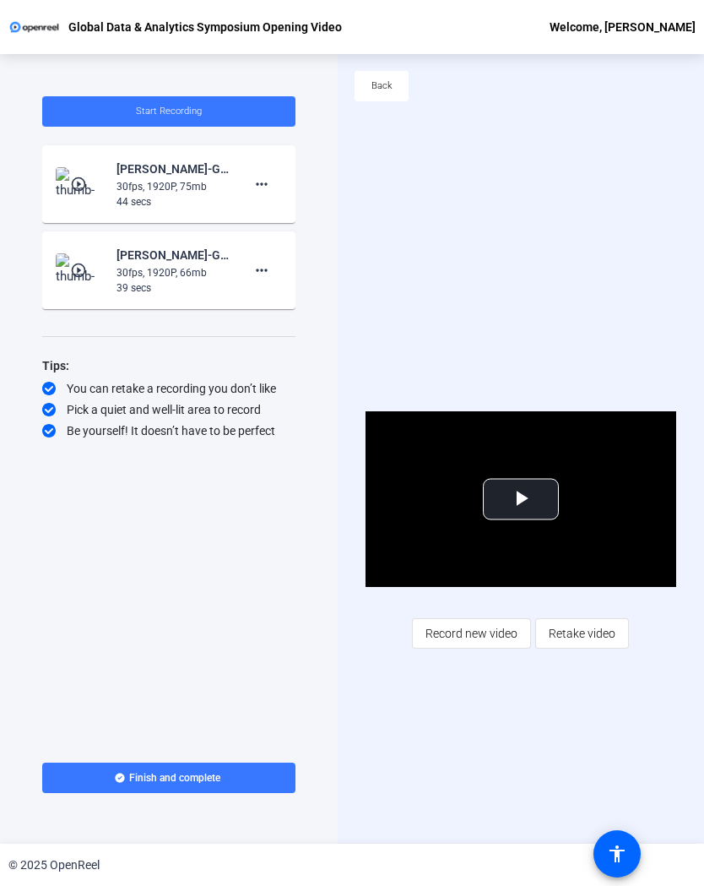
click at [465, 581] on span "Record new video" at bounding box center [472, 633] width 92 height 32
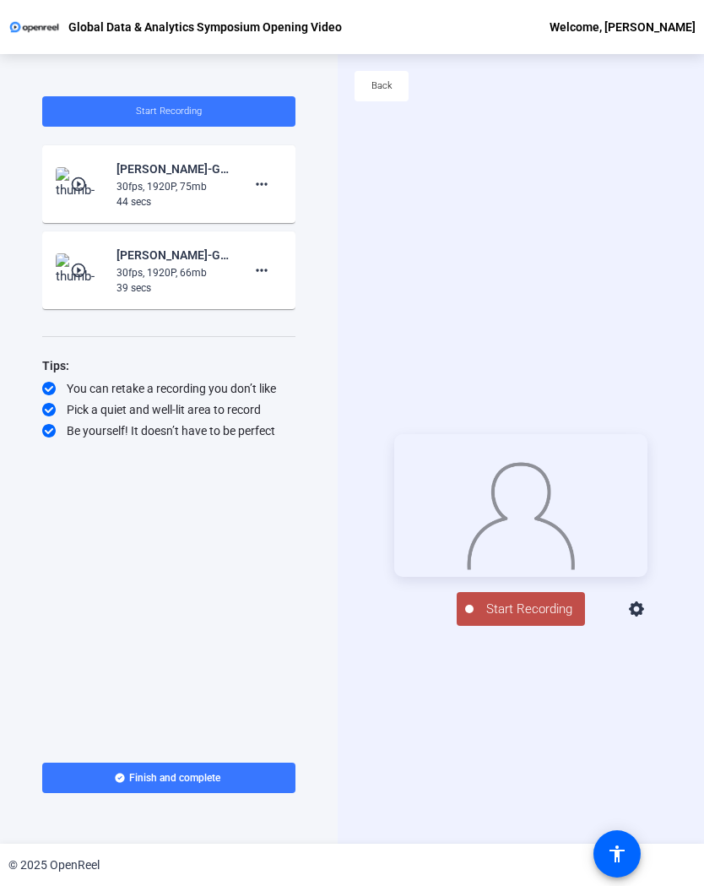
click at [541, 581] on span "Start Recording" at bounding box center [529, 608] width 111 height 19
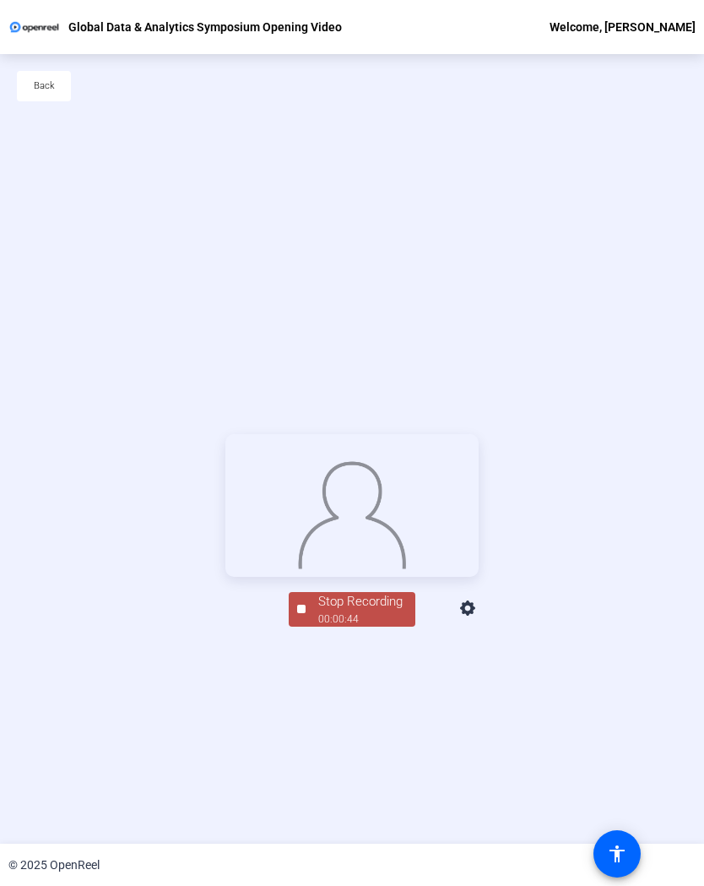
click at [392, 581] on div "Stop Recording" at bounding box center [360, 601] width 84 height 19
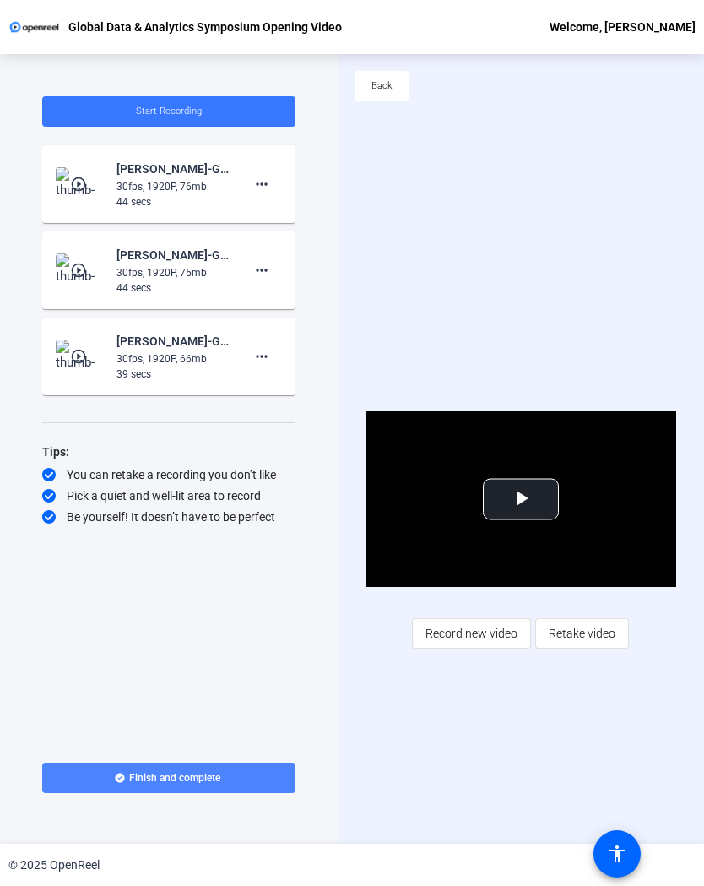
click at [218, 581] on span "Finish and complete" at bounding box center [174, 778] width 91 height 14
